Goal: Information Seeking & Learning: Learn about a topic

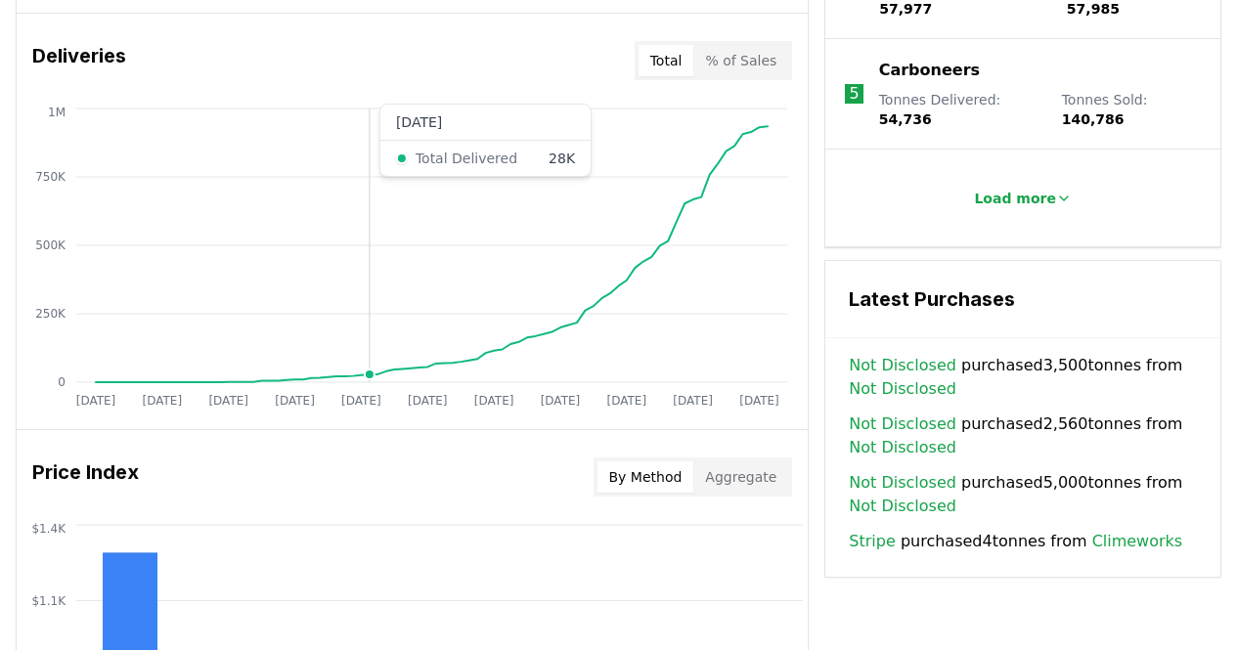
scroll to position [1202, 0]
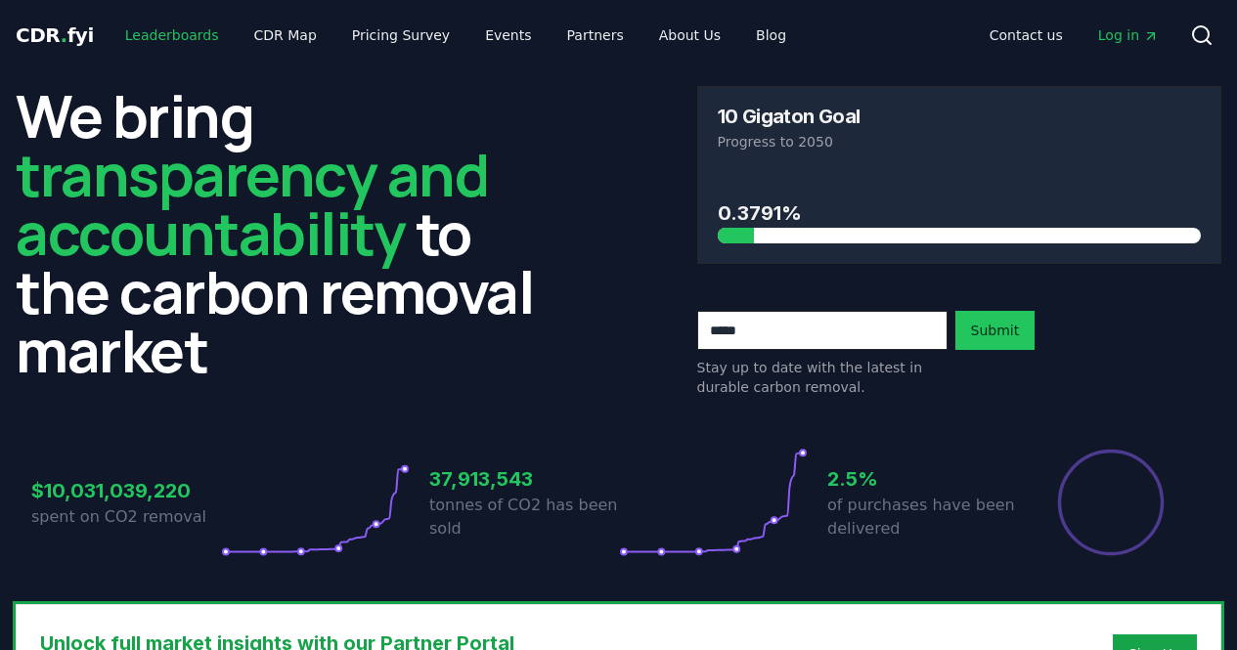
click at [183, 38] on link "Leaderboards" at bounding box center [172, 35] width 125 height 35
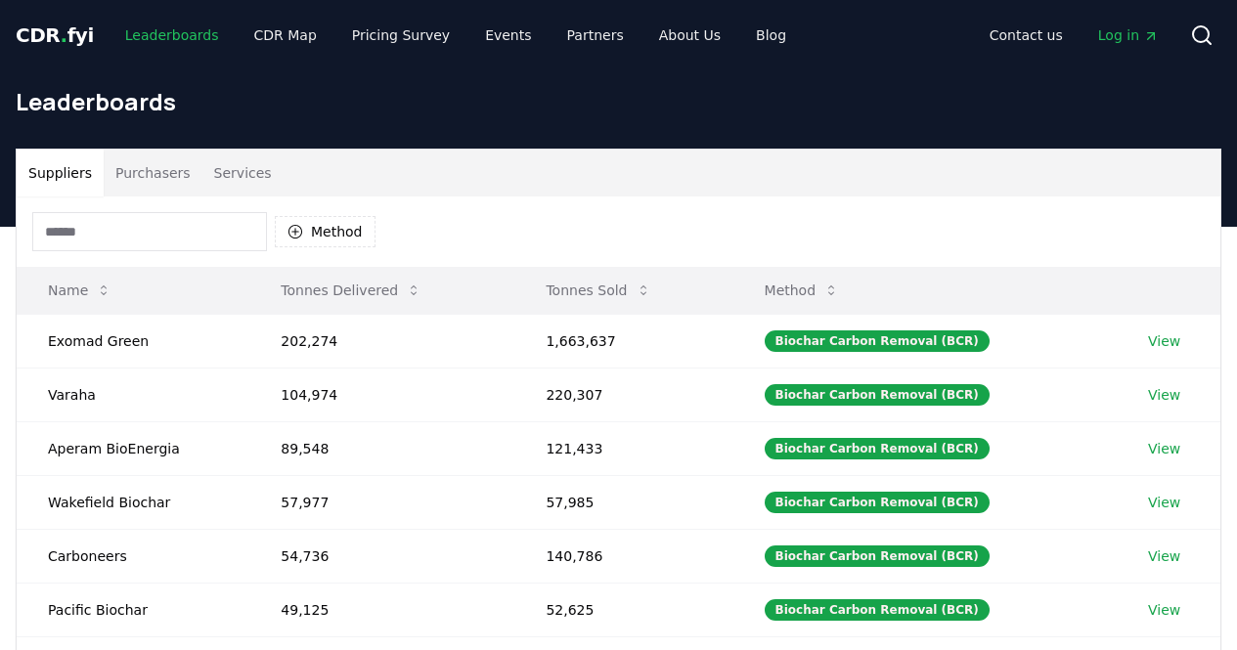
scroll to position [59, 0]
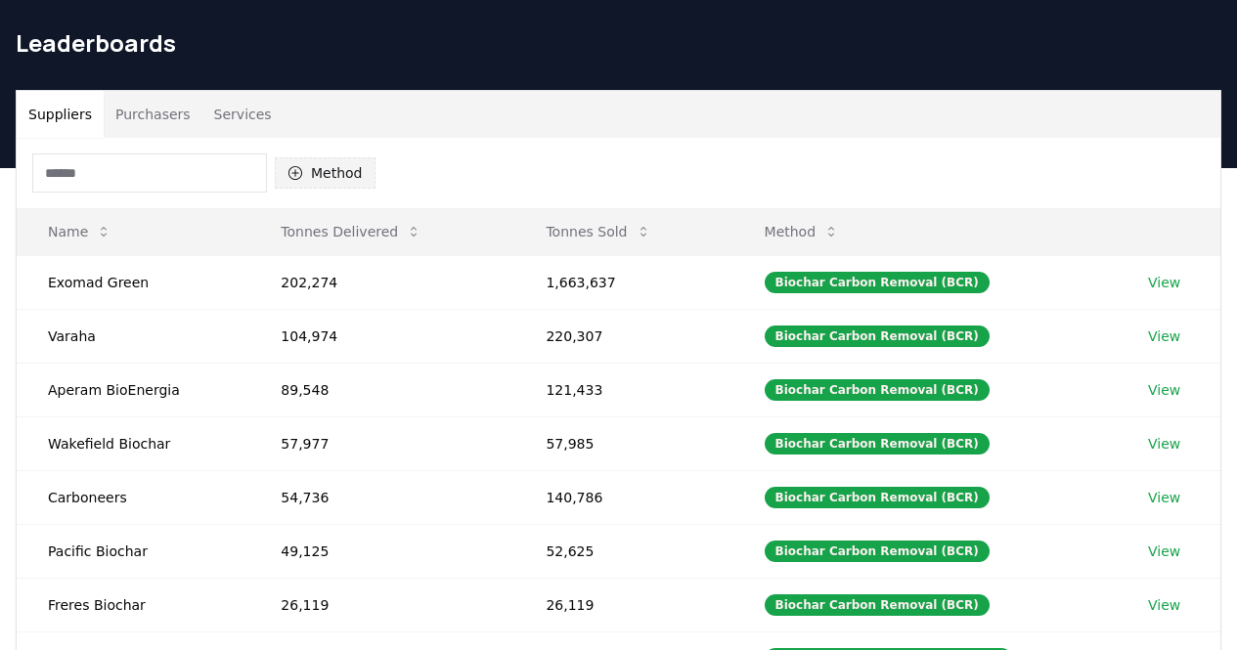
click at [326, 180] on button "Method" at bounding box center [325, 172] width 101 height 31
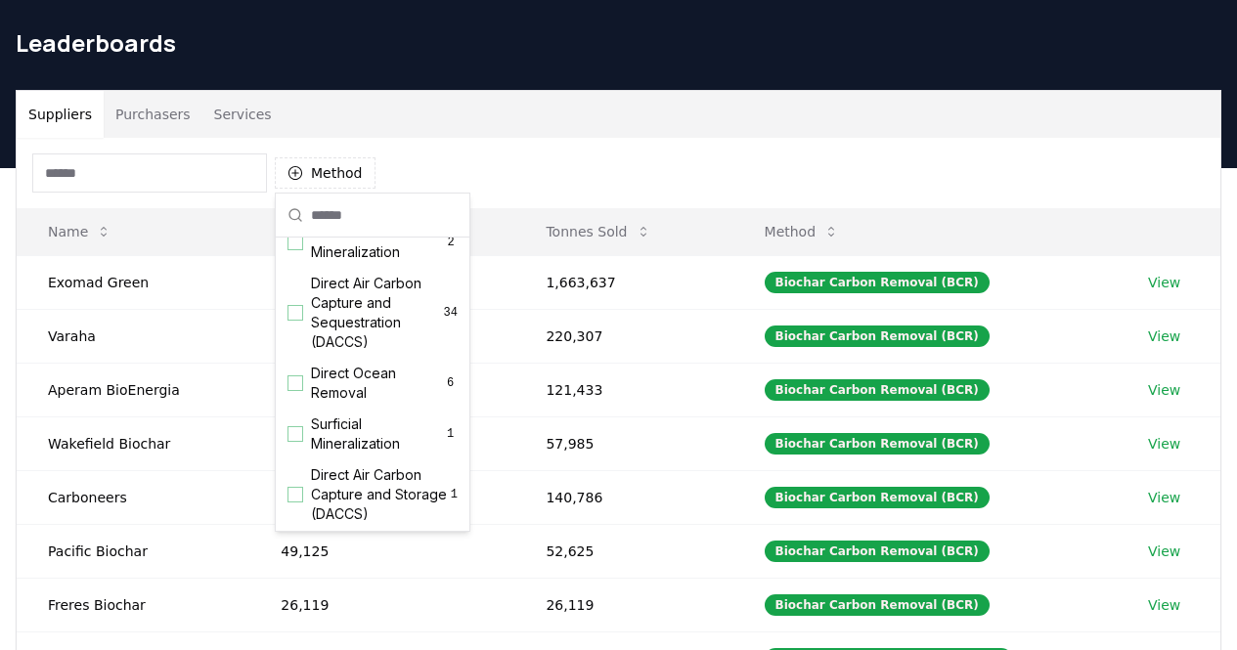
scroll to position [491, 0]
click at [339, 334] on span "Direct Air Carbon Capture and Sequestration (DACCS)" at bounding box center [377, 312] width 133 height 78
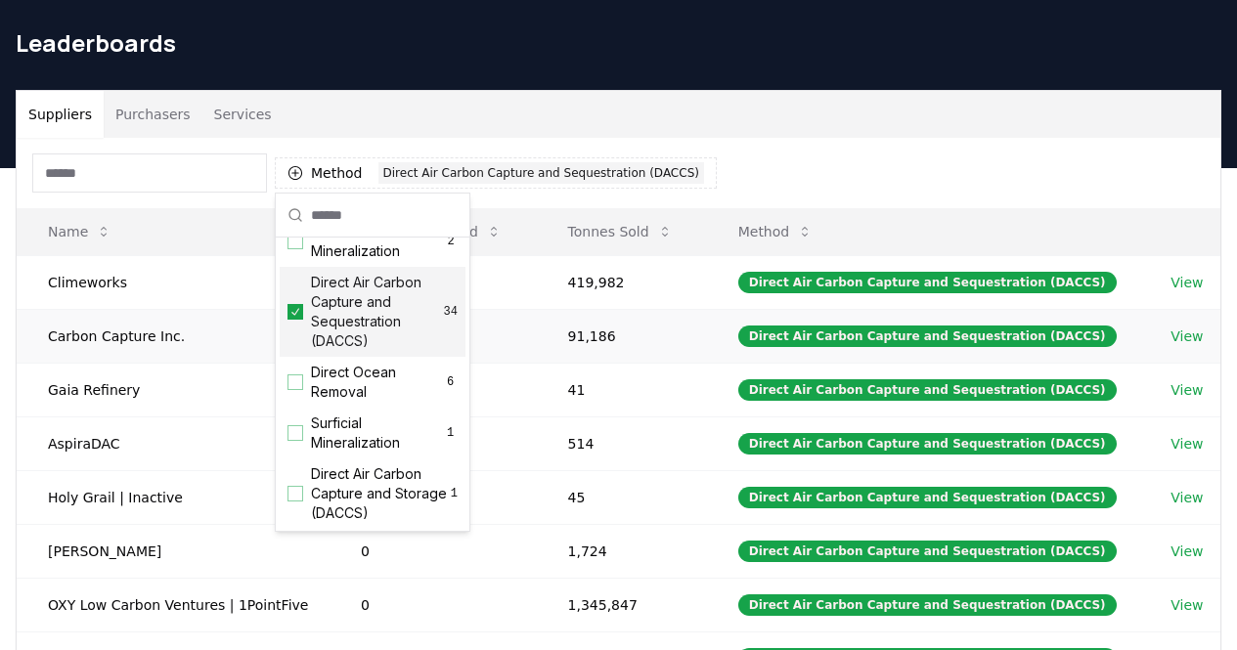
click at [656, 355] on td "91,186" at bounding box center [622, 336] width 170 height 54
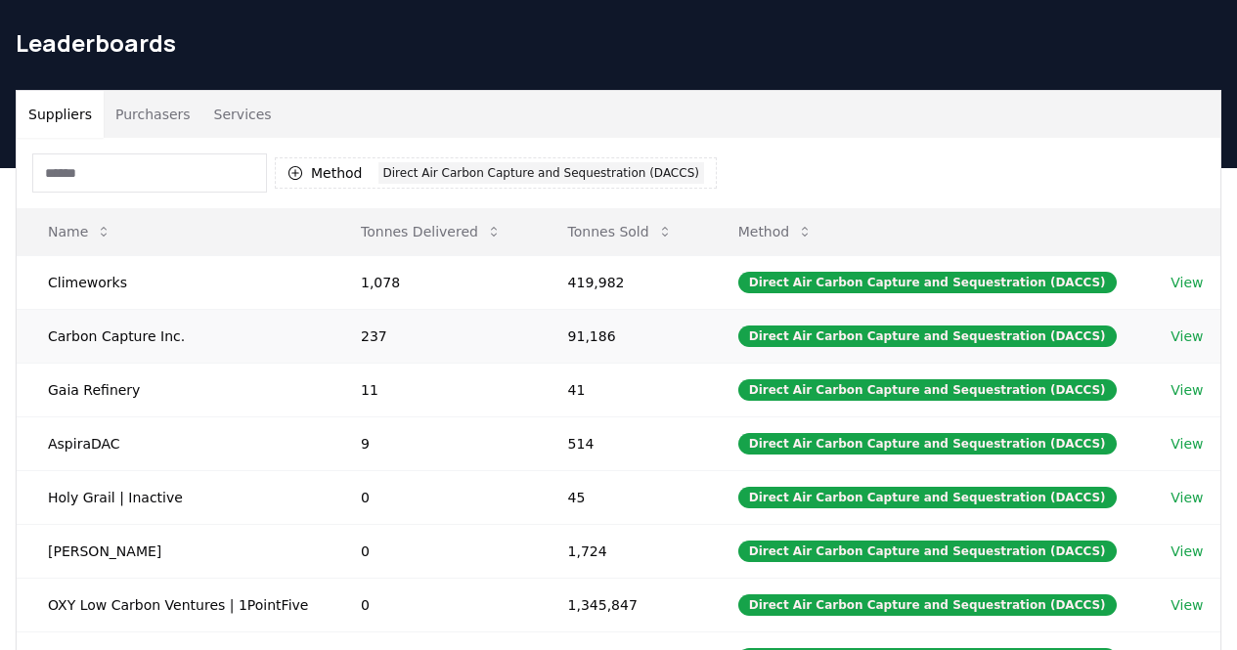
scroll to position [163, 0]
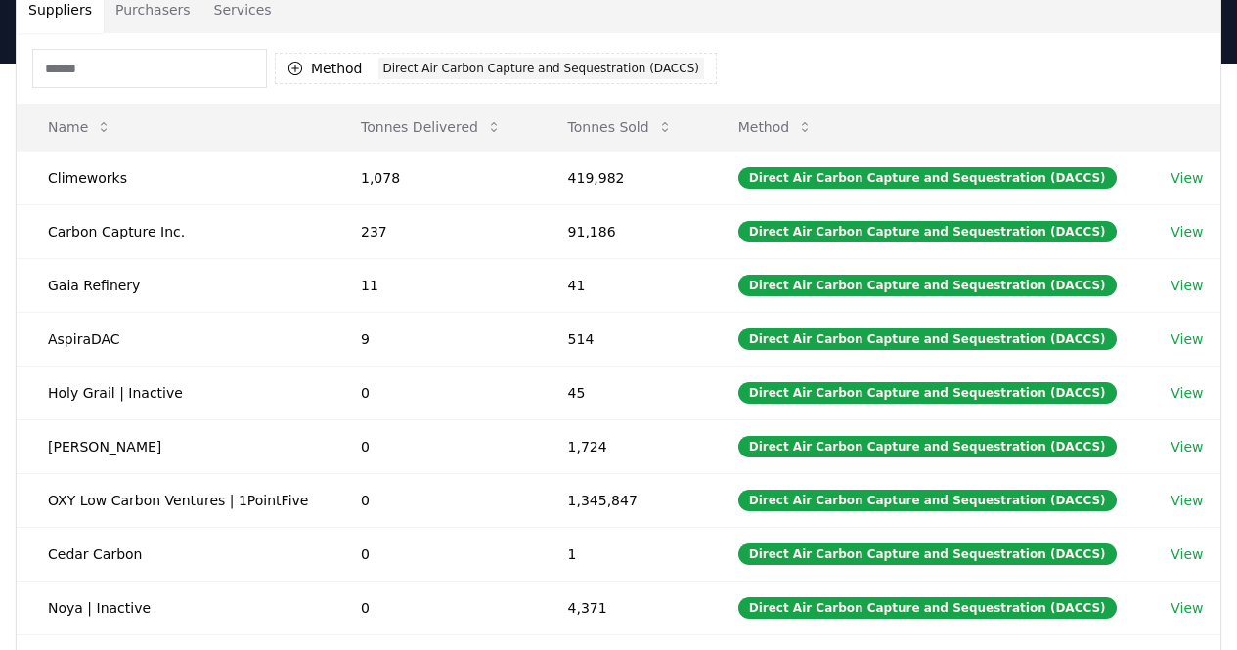
click at [159, 55] on input at bounding box center [149, 68] width 235 height 39
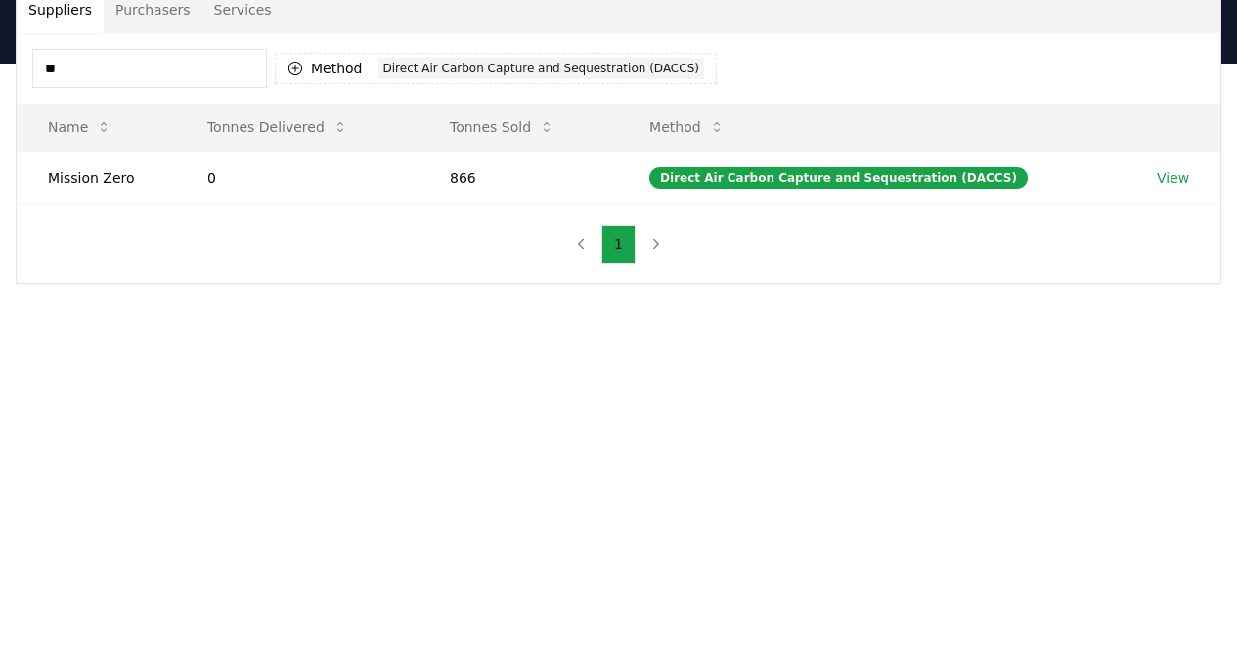
type input "*"
